Goal: Information Seeking & Learning: Learn about a topic

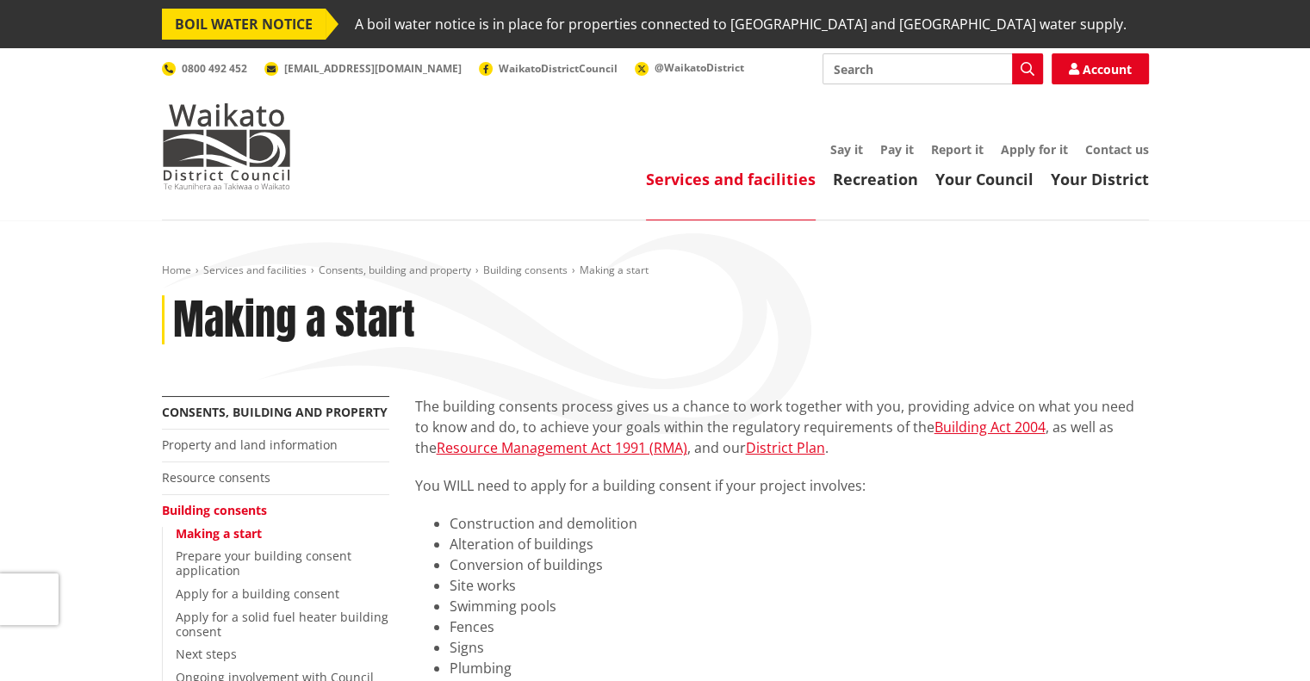
click at [942, 73] on input "Search" at bounding box center [933, 68] width 220 height 31
type input "solar panels"
click at [1030, 69] on icon "button" at bounding box center [1028, 69] width 14 height 14
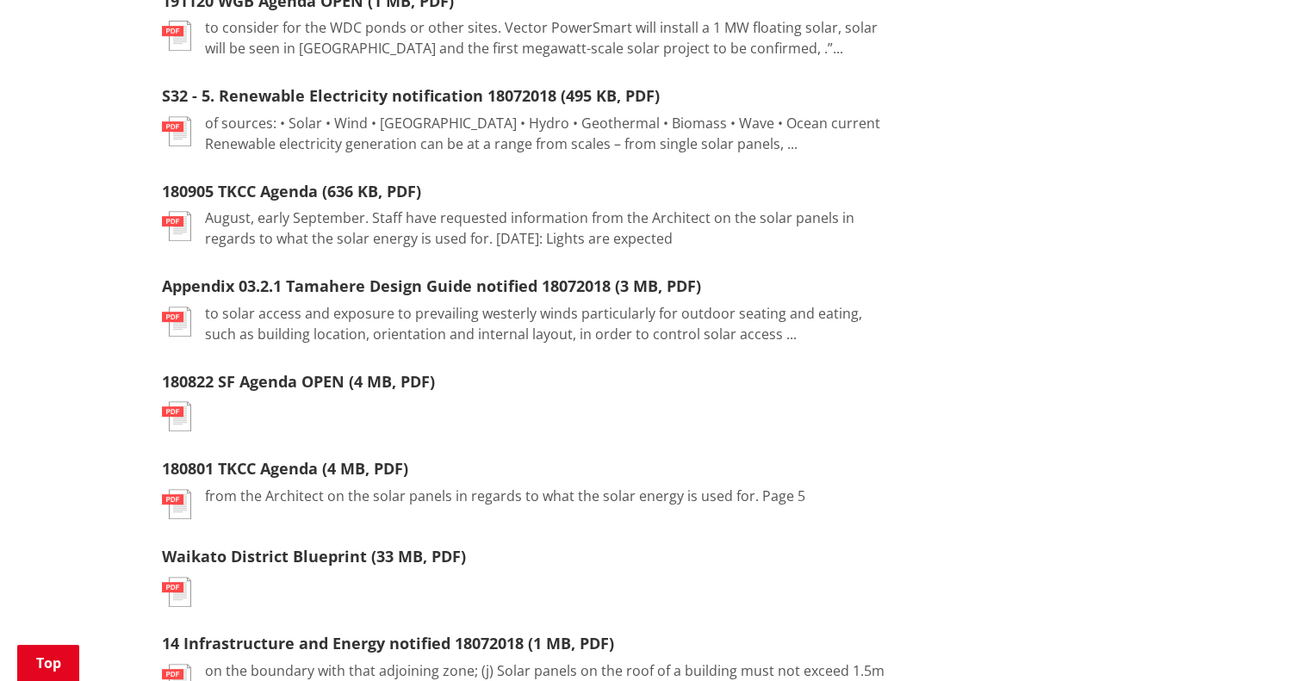
scroll to position [172, 0]
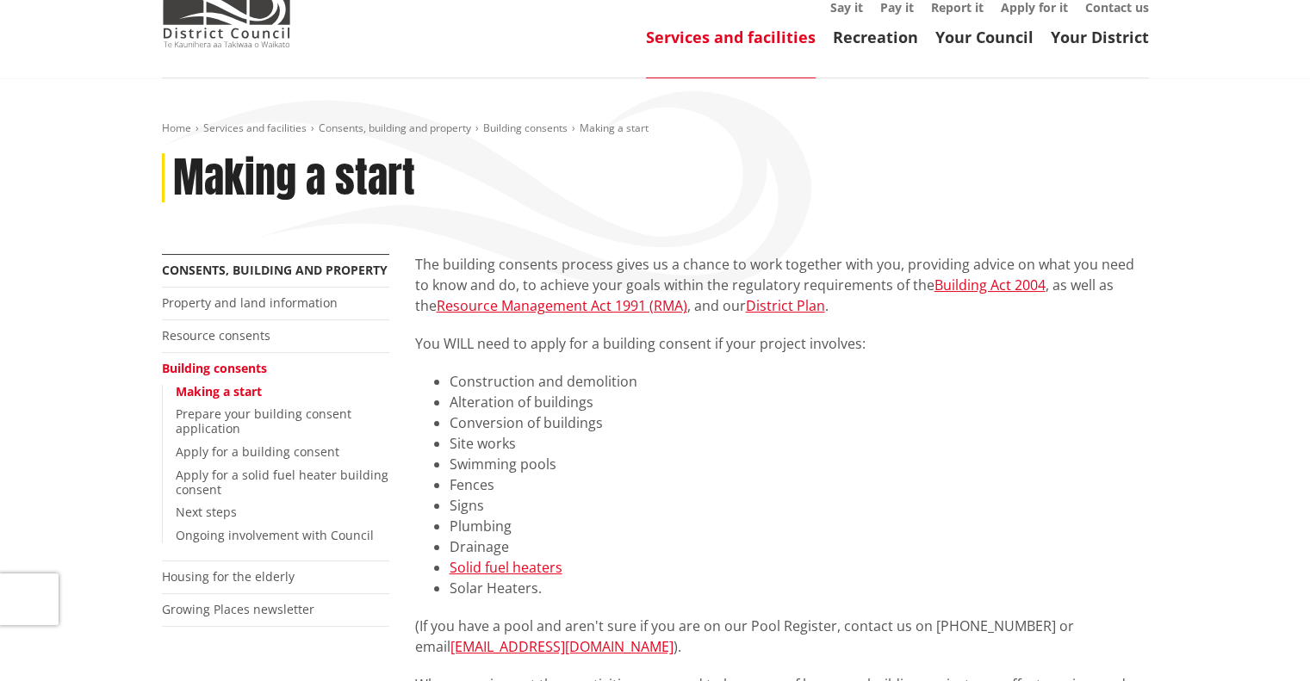
scroll to position [172, 0]
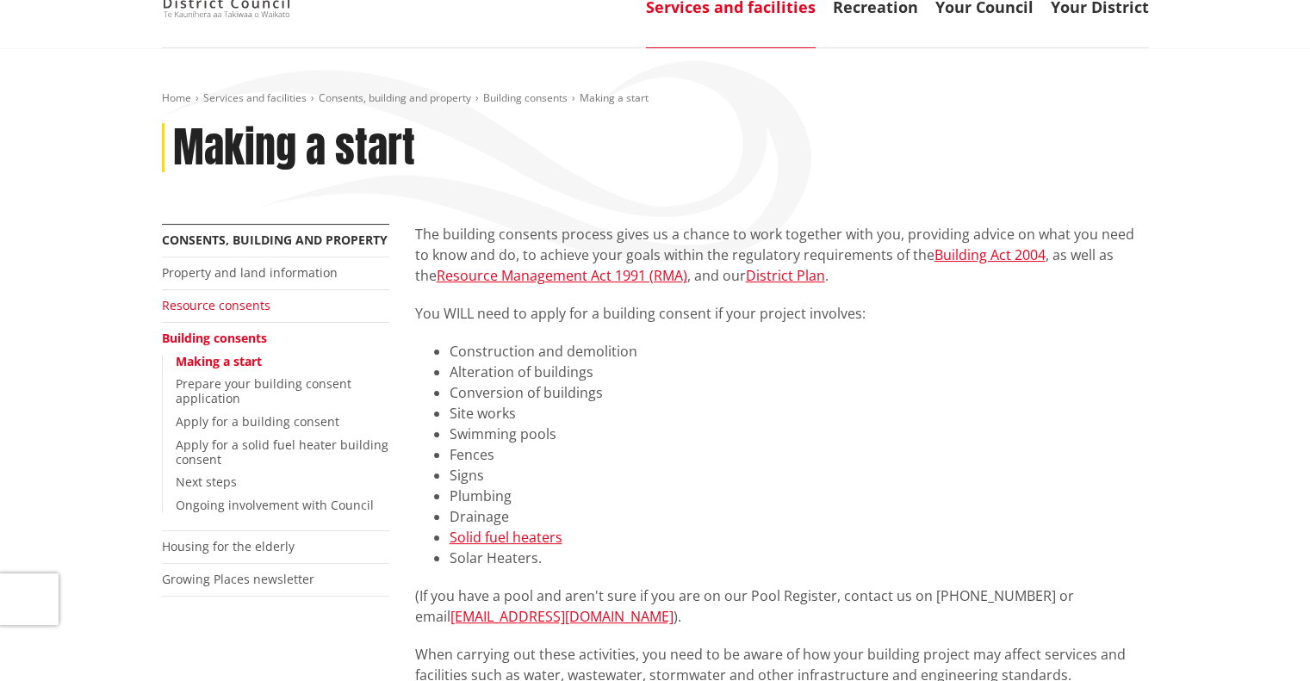
click at [251, 305] on link "Resource consents" at bounding box center [216, 305] width 109 height 16
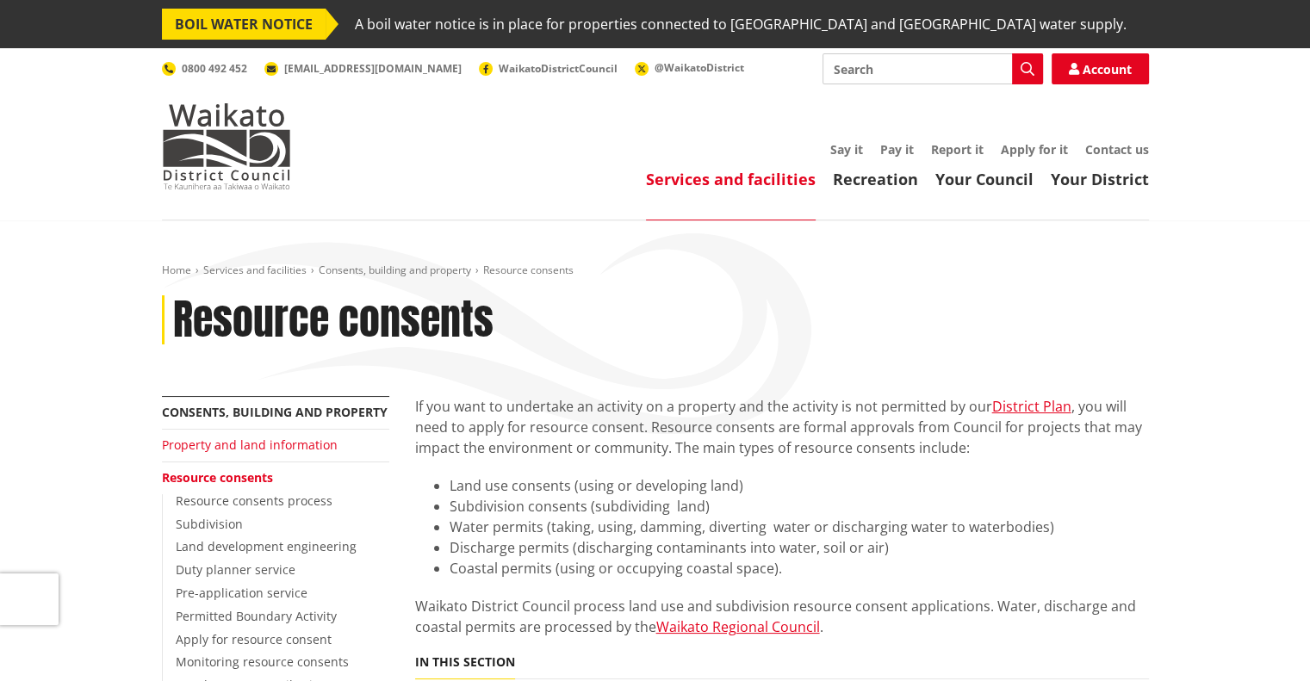
click at [286, 440] on link "Property and land information" at bounding box center [250, 445] width 176 height 16
